Goal: Transaction & Acquisition: Purchase product/service

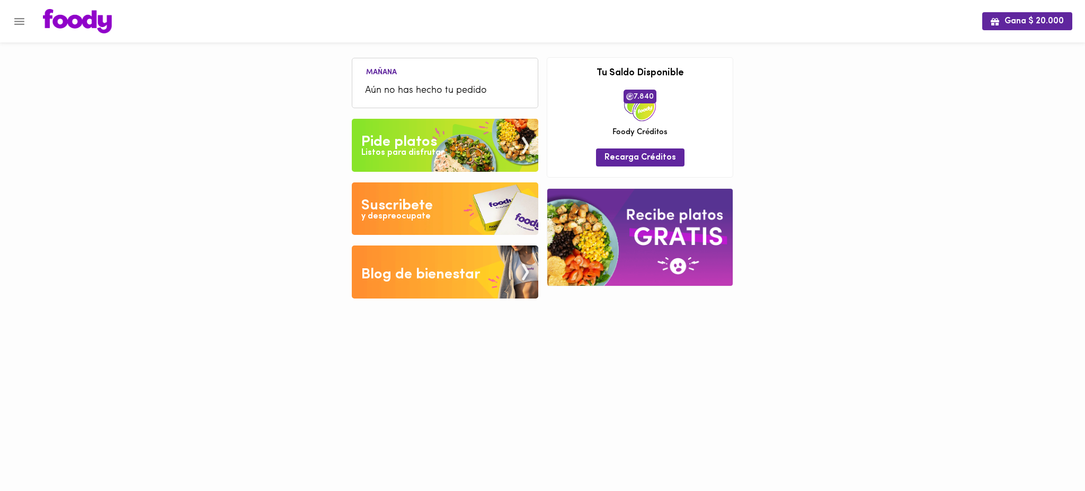
click at [21, 23] on icon "Menu" at bounding box center [19, 21] width 10 height 7
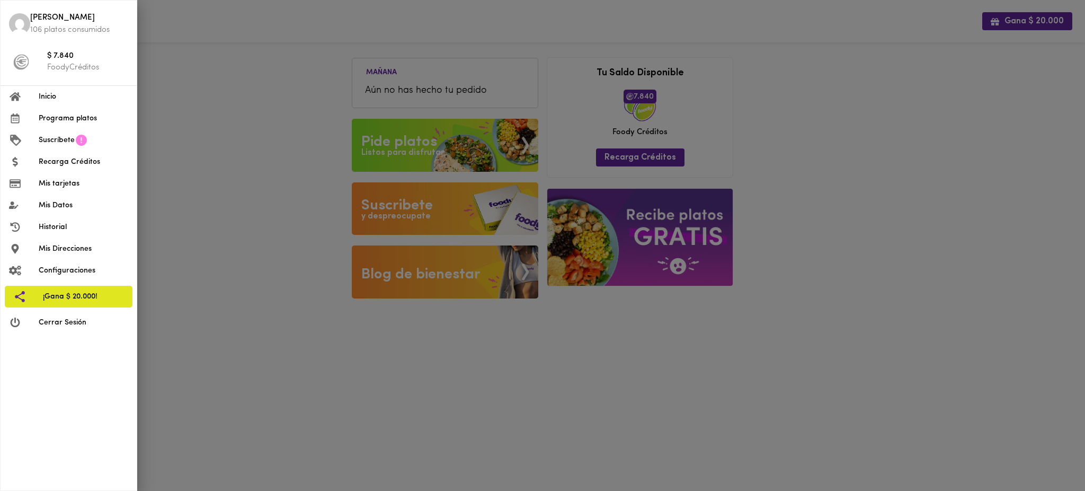
click at [68, 119] on span "Programa platos" at bounding box center [84, 118] width 90 height 11
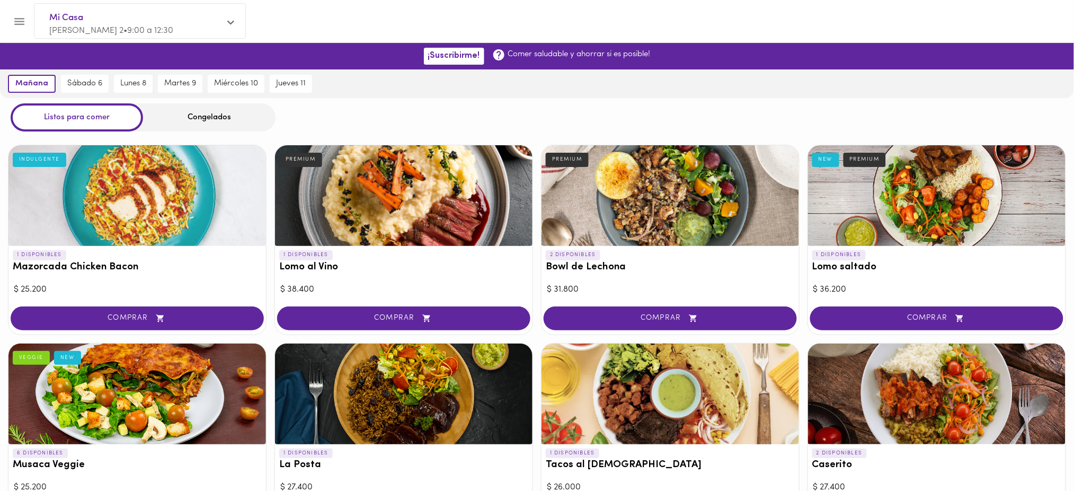
scroll to position [1, 0]
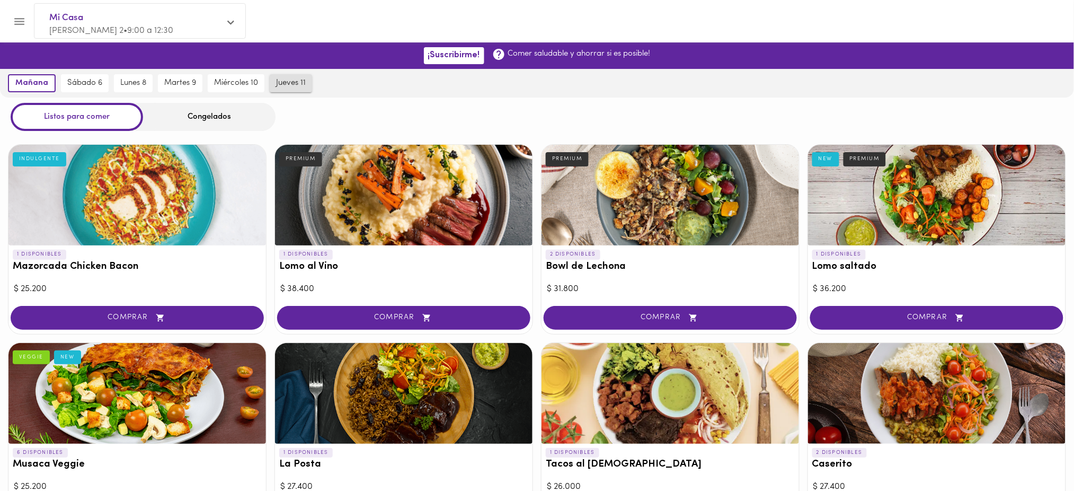
click at [288, 87] on span "jueves 11" at bounding box center [291, 83] width 30 height 10
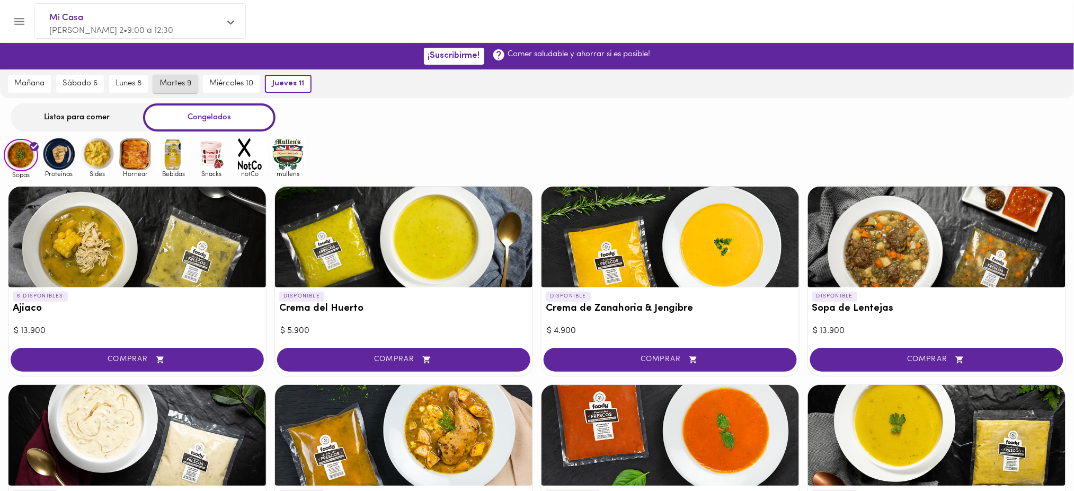
click at [165, 80] on span "martes 9" at bounding box center [175, 84] width 32 height 10
click at [108, 117] on div "Listos para comer" at bounding box center [77, 117] width 132 height 28
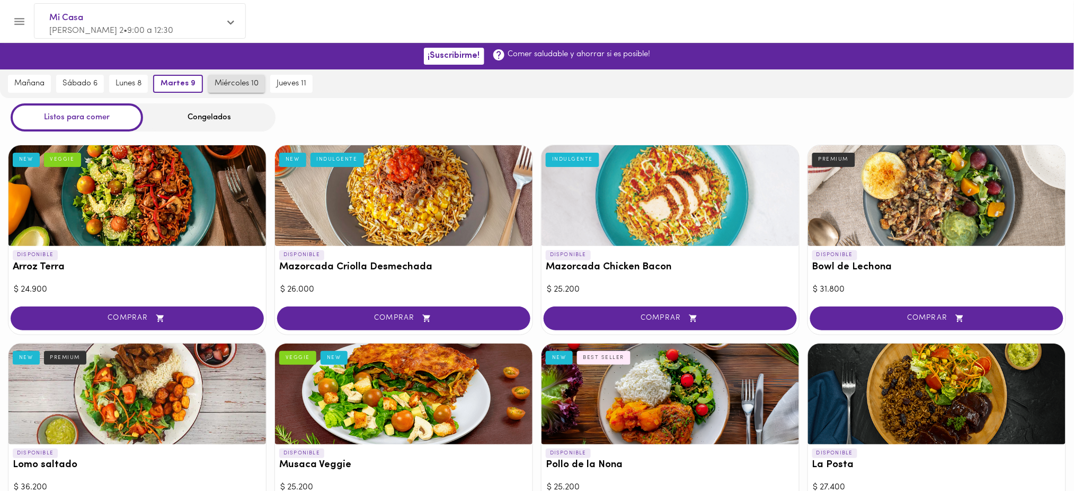
click at [229, 81] on span "miércoles 10" at bounding box center [237, 84] width 44 height 10
click at [284, 83] on span "jueves 11" at bounding box center [291, 84] width 30 height 10
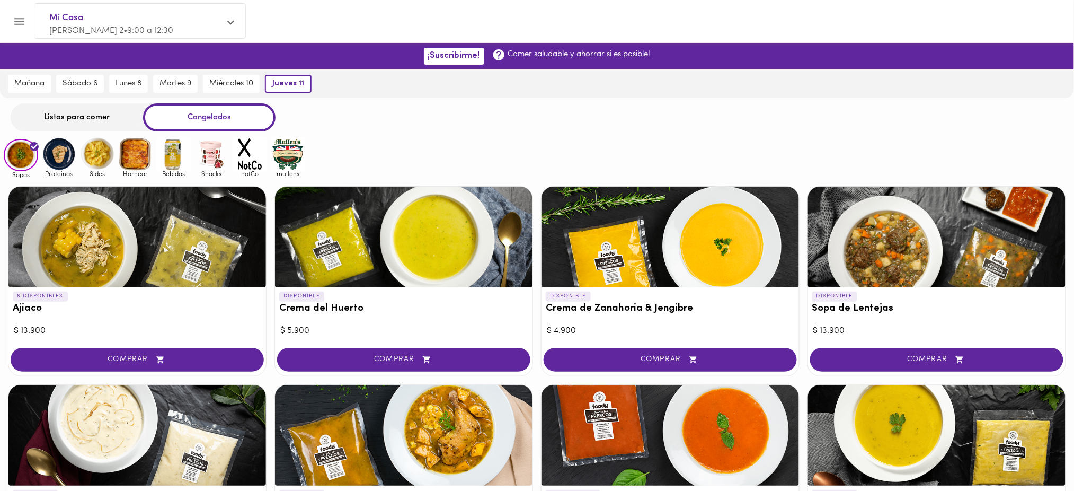
click at [97, 119] on div "Listos para comer" at bounding box center [77, 117] width 132 height 28
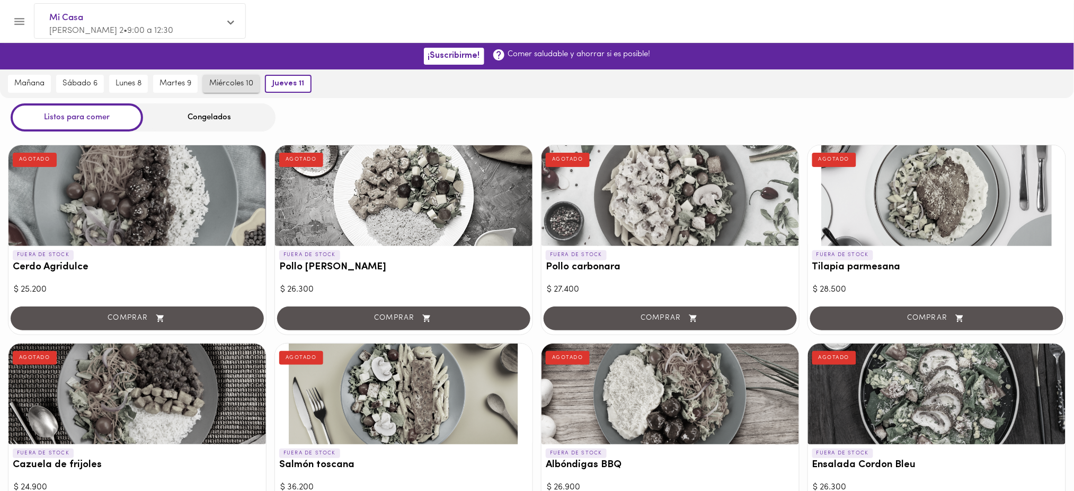
click at [230, 76] on button "miércoles 10" at bounding box center [231, 84] width 57 height 18
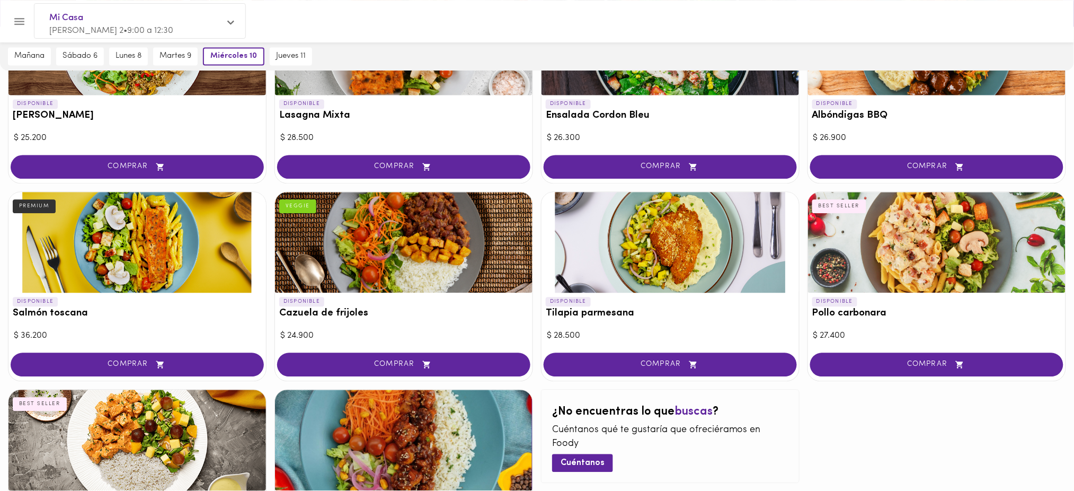
scroll to position [731, 0]
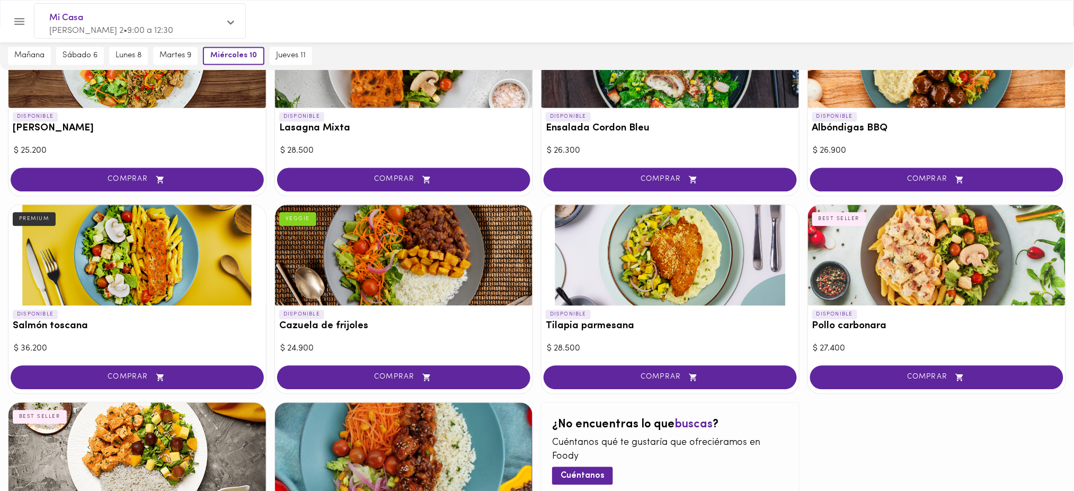
click at [146, 260] on div at bounding box center [136, 255] width 257 height 101
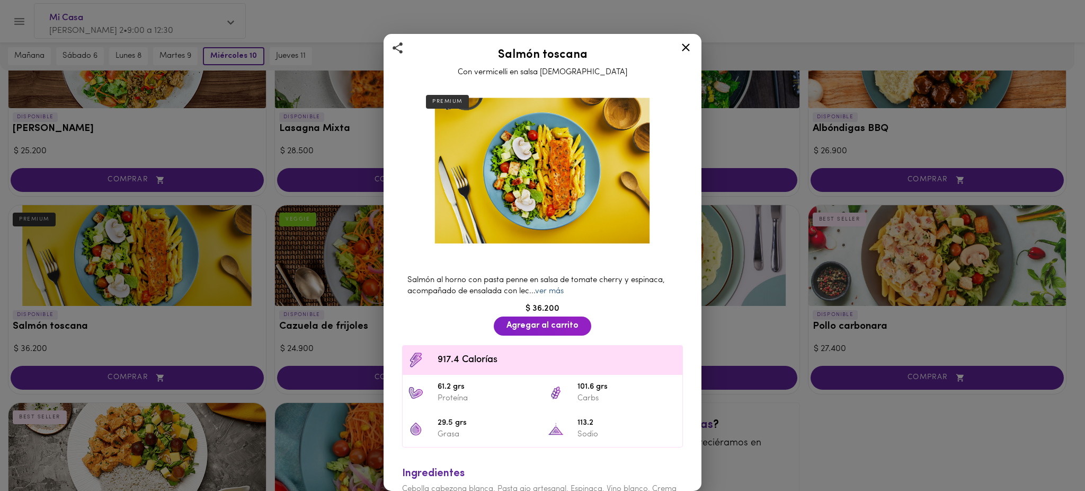
click at [558, 287] on link "ver más" at bounding box center [549, 291] width 29 height 8
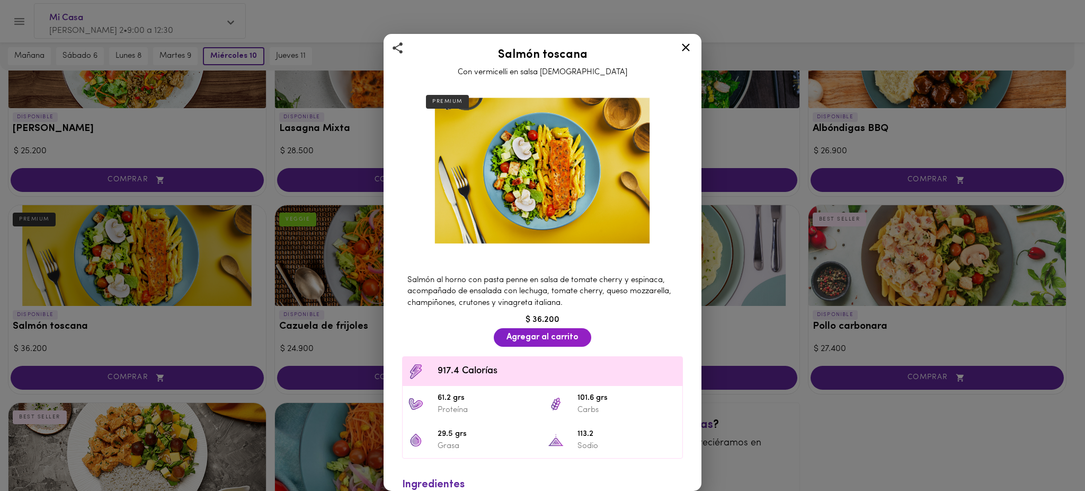
click at [683, 43] on icon at bounding box center [685, 47] width 13 height 13
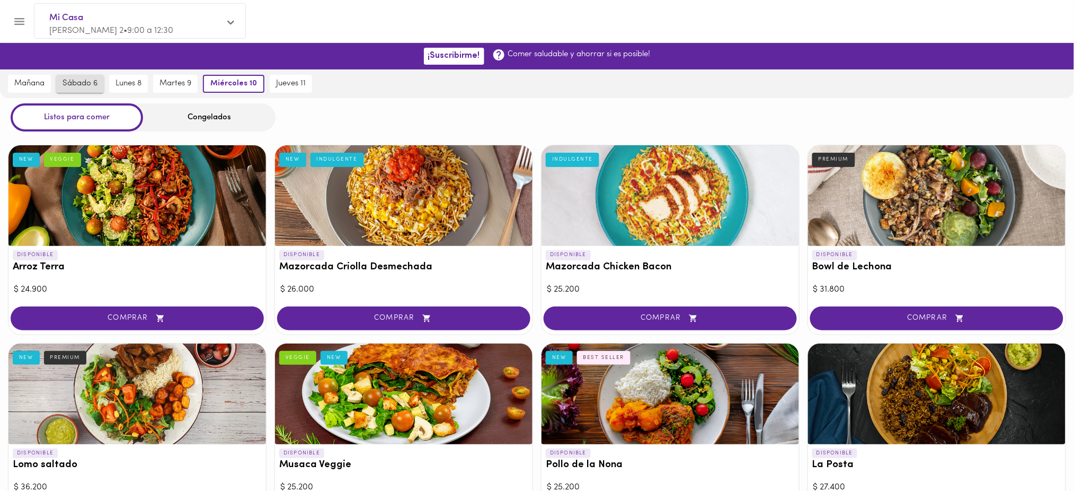
click at [77, 85] on span "sábado 6" at bounding box center [80, 84] width 35 height 10
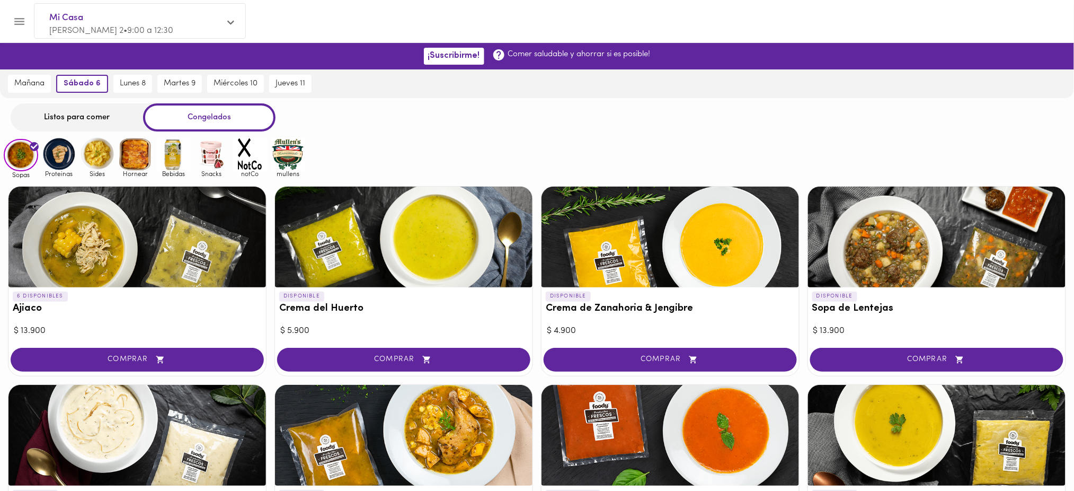
click at [86, 115] on div "Listos para comer" at bounding box center [77, 117] width 132 height 28
